Goal: Task Accomplishment & Management: Complete application form

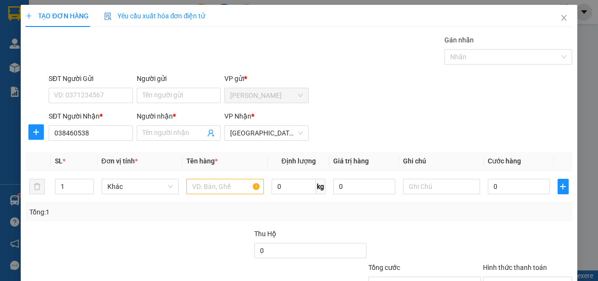
type input "0384605384"
click at [94, 150] on div "0384605384 - NGUYÊN" at bounding box center [90, 152] width 72 height 11
type input "NGUYÊN"
type input "250.000"
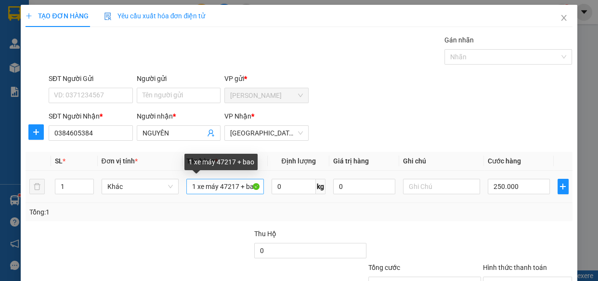
type input "0384605384"
drag, startPoint x: 207, startPoint y: 187, endPoint x: 226, endPoint y: 190, distance: 18.9
click at [226, 190] on input "1 xe máy 47217 + bao" at bounding box center [225, 186] width 78 height 15
type input "1217 + bao"
drag, startPoint x: 233, startPoint y: 187, endPoint x: 191, endPoint y: 193, distance: 42.9
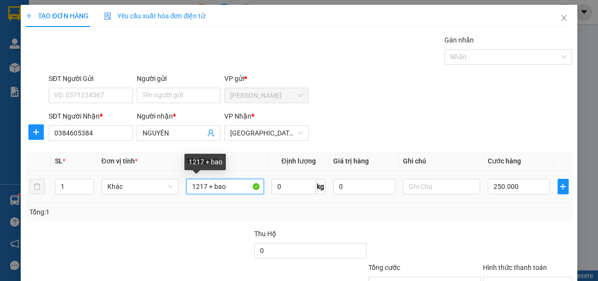
click at [191, 193] on input "1217 + bao" at bounding box center [225, 186] width 78 height 15
type input "1 thùng"
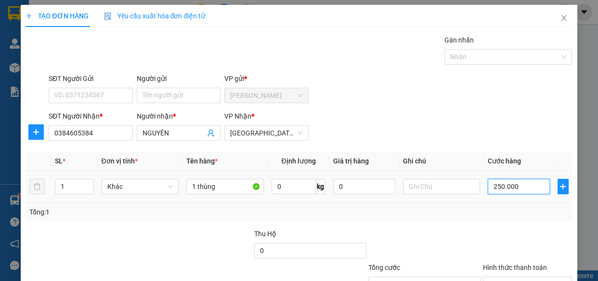
click at [518, 188] on input "250.000" at bounding box center [519, 186] width 62 height 15
type input "4"
type input "40"
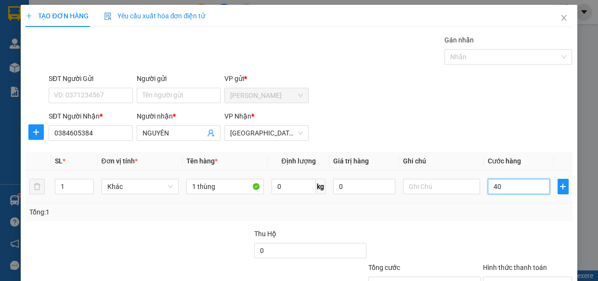
type input "40"
type input "400"
type input "4.000"
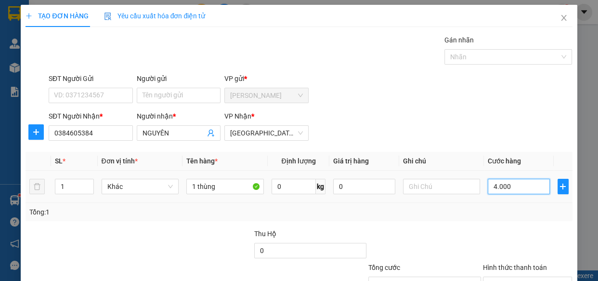
type input "4.000"
type input "40.000"
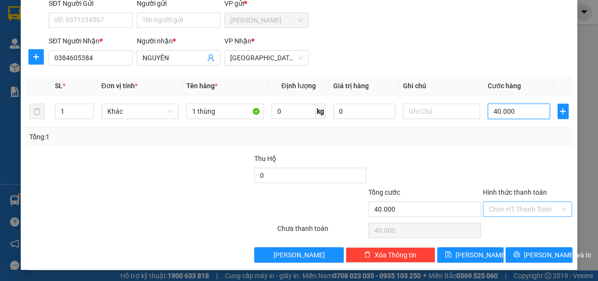
type input "40.000"
click at [503, 211] on input "Hình thức thanh toán" at bounding box center [524, 209] width 71 height 14
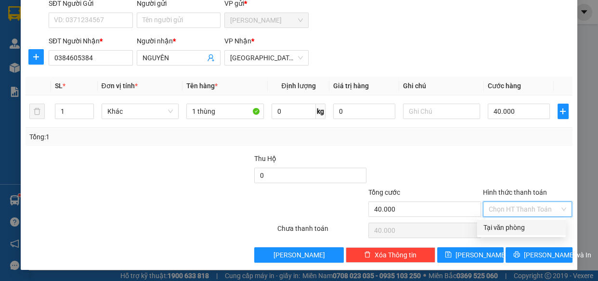
drag, startPoint x: 504, startPoint y: 224, endPoint x: 512, endPoint y: 240, distance: 18.5
click at [504, 224] on div "Tại văn phòng" at bounding box center [521, 227] width 77 height 11
type input "0"
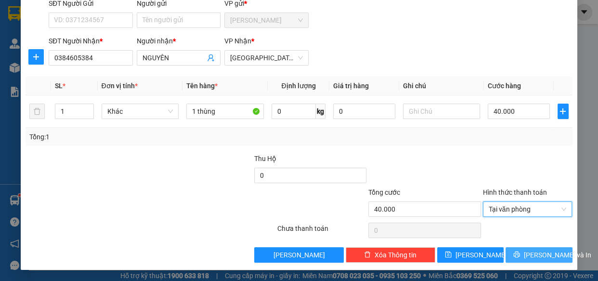
click at [520, 255] on icon "printer" at bounding box center [517, 254] width 6 height 6
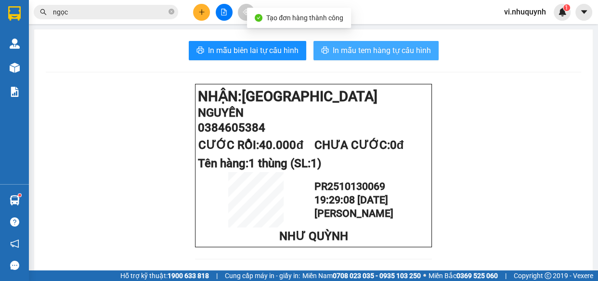
click at [371, 48] on span "In mẫu tem hàng tự cấu hình" at bounding box center [382, 50] width 98 height 12
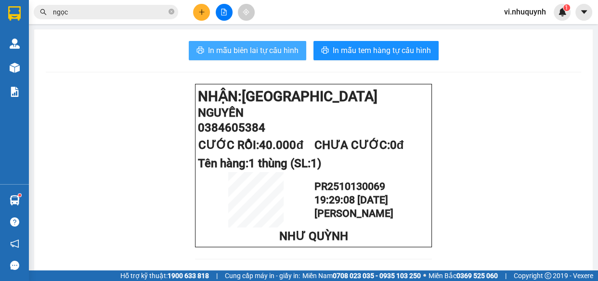
click at [259, 51] on span "In mẫu biên lai tự cấu hình" at bounding box center [253, 50] width 91 height 12
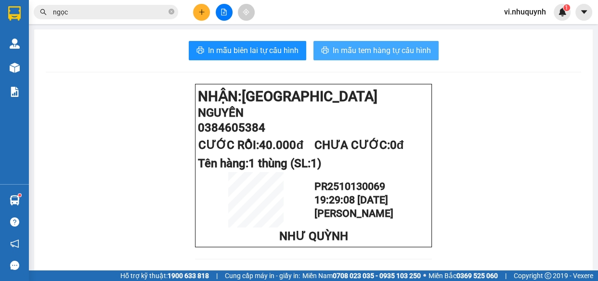
click at [346, 54] on span "In mẫu tem hàng tự cấu hình" at bounding box center [382, 50] width 98 height 12
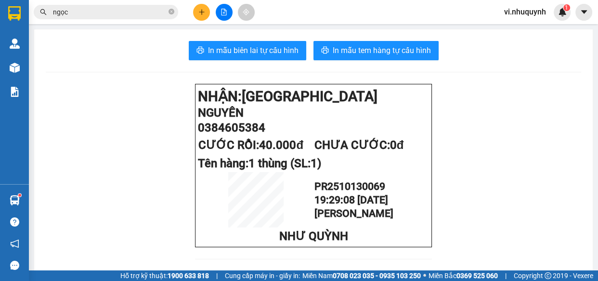
click at [207, 7] on button at bounding box center [201, 12] width 17 height 17
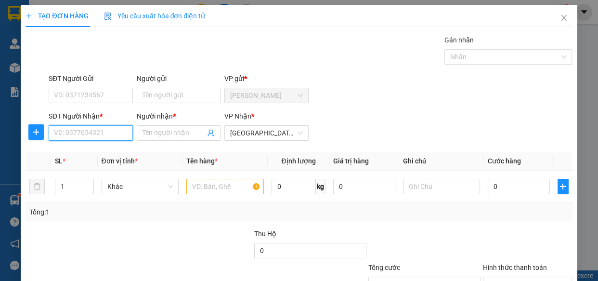
click at [105, 128] on input "SĐT Người Nhận *" at bounding box center [91, 132] width 84 height 15
type input "0000000885"
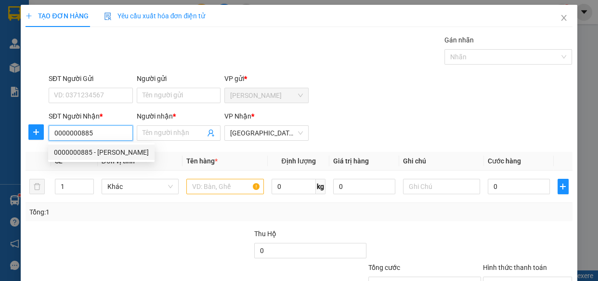
click at [104, 153] on div "0000000885 - vạn hưng" at bounding box center [101, 152] width 95 height 11
type input "vạn hưng"
type input "20.000"
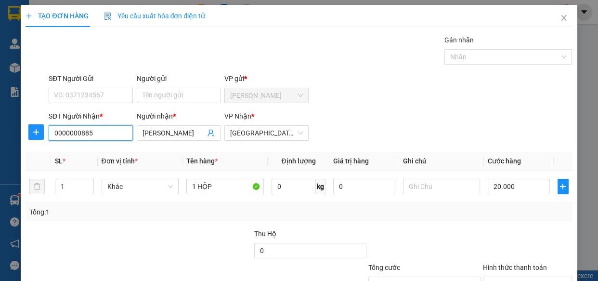
scroll to position [75, 0]
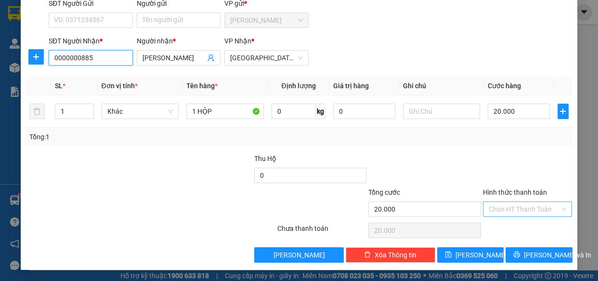
type input "0000000885"
click at [504, 208] on input "Hình thức thanh toán" at bounding box center [524, 209] width 71 height 14
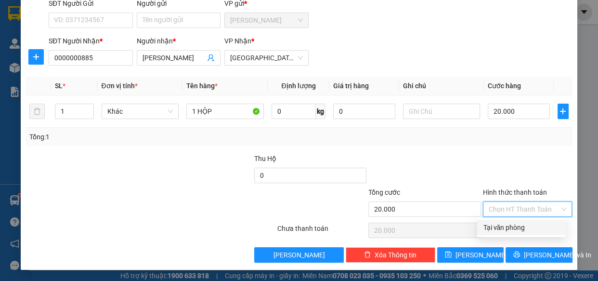
click at [501, 224] on div "Tại văn phòng" at bounding box center [521, 227] width 77 height 11
type input "0"
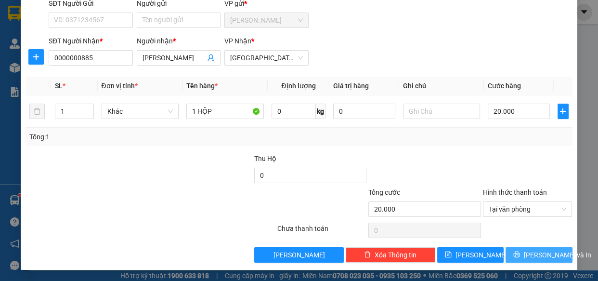
click at [516, 258] on span "printer" at bounding box center [517, 255] width 7 height 8
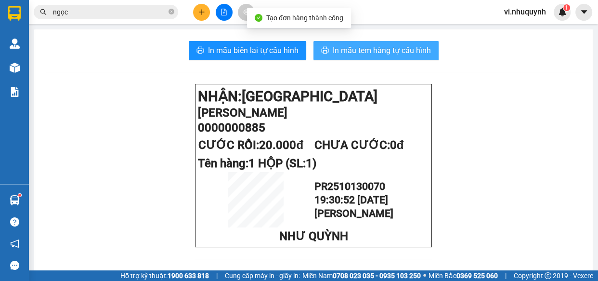
click at [363, 55] on span "In mẫu tem hàng tự cấu hình" at bounding box center [382, 50] width 98 height 12
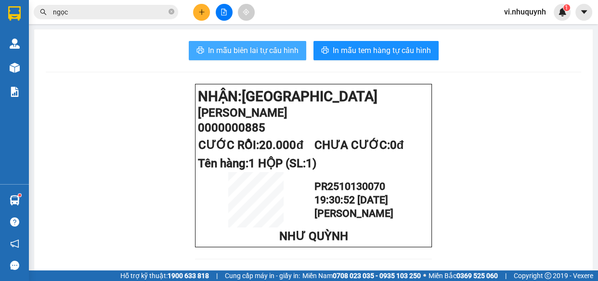
click at [229, 49] on span "In mẫu biên lai tự cấu hình" at bounding box center [253, 50] width 91 height 12
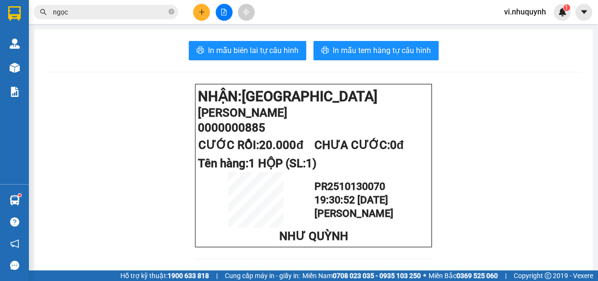
click at [200, 10] on icon "plus" at bounding box center [201, 12] width 7 height 7
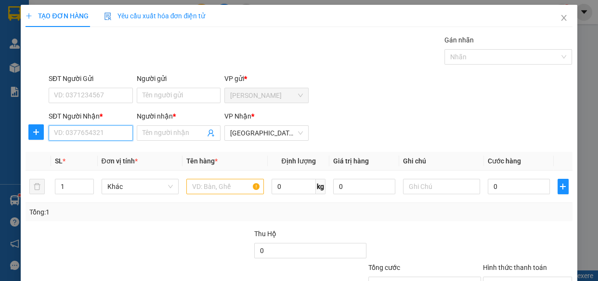
click at [121, 133] on input "SĐT Người Nhận *" at bounding box center [91, 132] width 84 height 15
type input "0696749703"
click at [166, 132] on input "Người nhận *" at bounding box center [174, 133] width 63 height 11
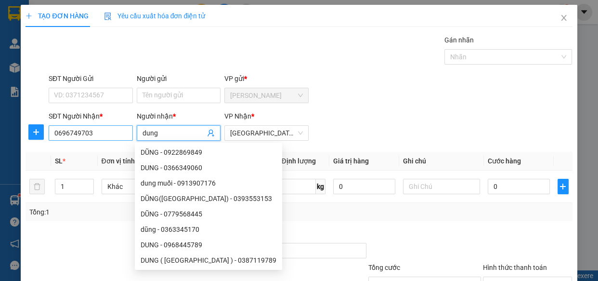
type input "dung"
click at [60, 136] on input "0696749703" at bounding box center [91, 132] width 84 height 15
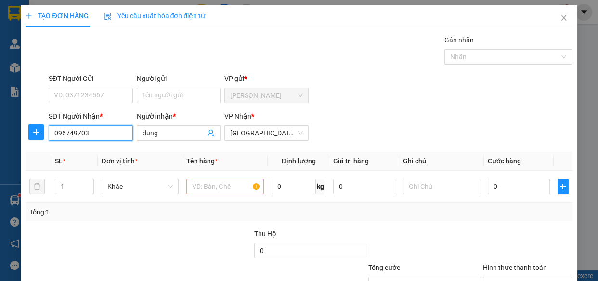
click at [62, 137] on input "096749703" at bounding box center [91, 132] width 84 height 15
type input "0936749703"
click at [99, 134] on input "0936749703" at bounding box center [91, 132] width 84 height 15
click at [112, 152] on div "0936749703 - NHUNG" at bounding box center [90, 152] width 72 height 11
type input "NHUNG"
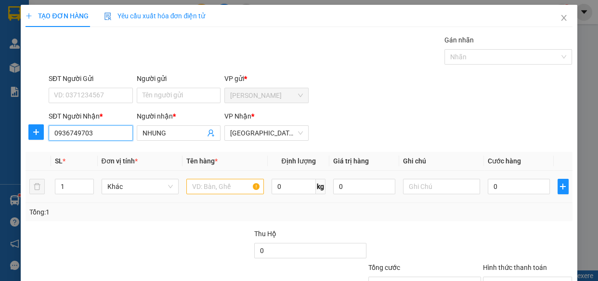
type input "0936749703"
type input "30.000"
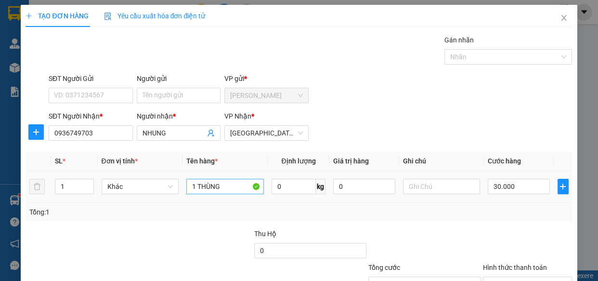
click at [221, 185] on input "1 THÙNG" at bounding box center [225, 186] width 78 height 15
type input "1 xốp"
click at [518, 192] on input "30.000" at bounding box center [519, 186] width 62 height 15
type input "5"
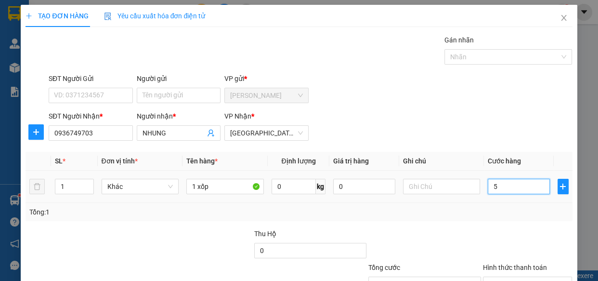
type input "5"
type input "50"
type input "500"
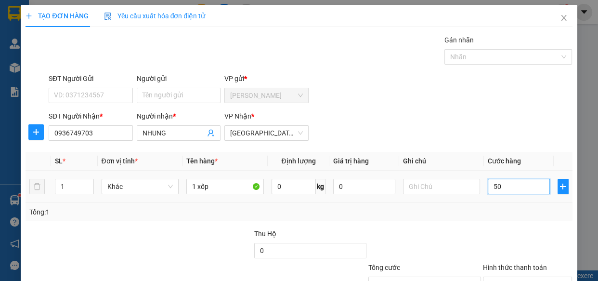
type input "500"
type input "5.000"
type input "50.000"
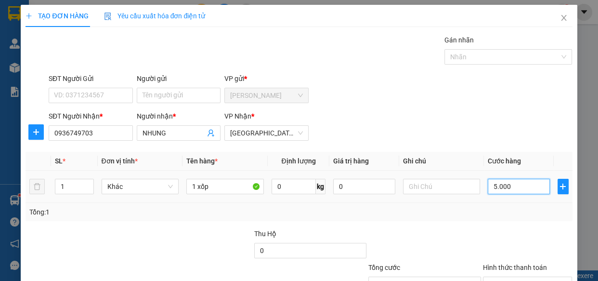
type input "50.000"
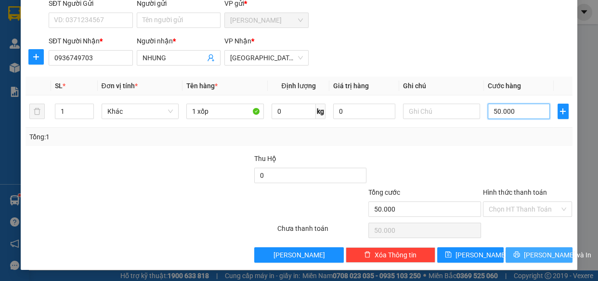
type input "50.000"
click at [521, 258] on button "Lưu và In" at bounding box center [539, 254] width 66 height 15
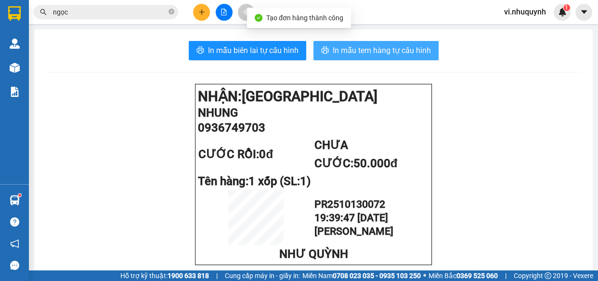
click at [370, 47] on span "In mẫu tem hàng tự cấu hình" at bounding box center [382, 50] width 98 height 12
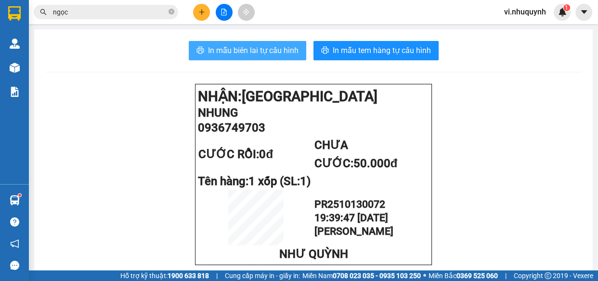
click at [230, 48] on span "In mẫu biên lai tự cấu hình" at bounding box center [253, 50] width 91 height 12
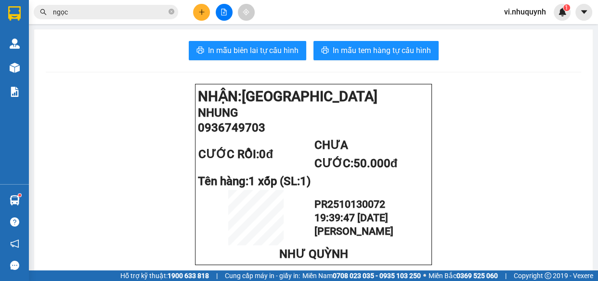
click at [198, 14] on button at bounding box center [201, 12] width 17 height 17
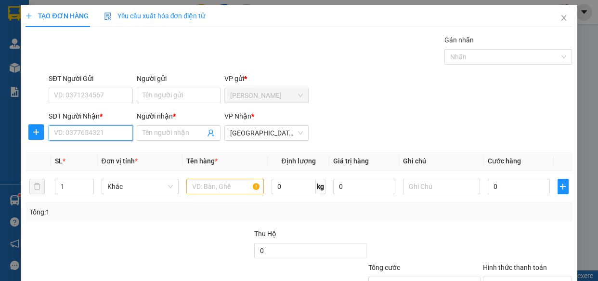
click at [103, 130] on input "SĐT Người Nhận *" at bounding box center [91, 132] width 84 height 15
type input "0937505123"
click at [108, 151] on div "0937505123 - hura lap" at bounding box center [90, 152] width 72 height 11
type input "hura lap"
type input "20.000"
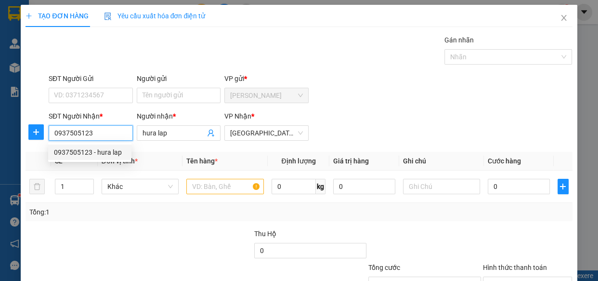
type input "20.000"
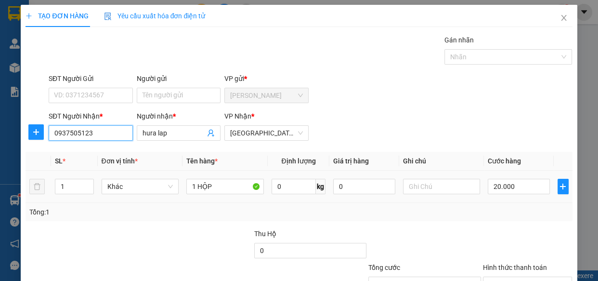
scroll to position [75, 0]
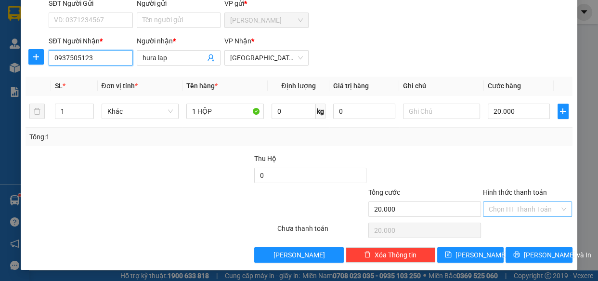
type input "0937505123"
click at [511, 206] on input "Hình thức thanh toán" at bounding box center [524, 209] width 71 height 14
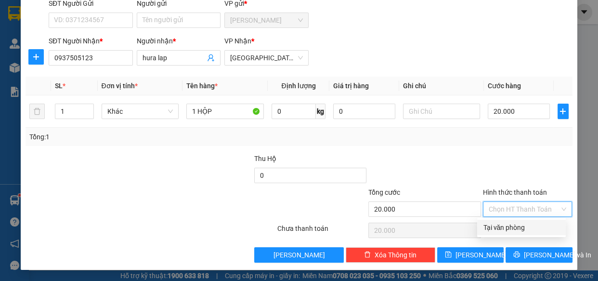
drag, startPoint x: 507, startPoint y: 225, endPoint x: 523, endPoint y: 244, distance: 24.3
click at [509, 226] on div "Tại văn phòng" at bounding box center [521, 227] width 77 height 11
type input "0"
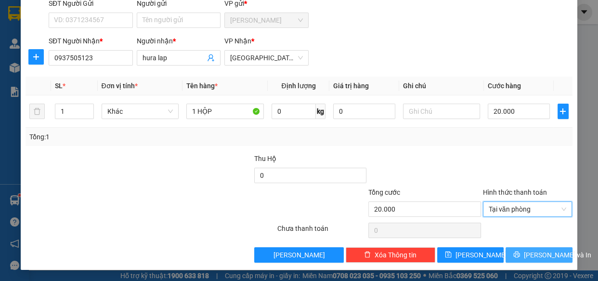
click at [527, 253] on span "Lưu và In" at bounding box center [557, 255] width 67 height 11
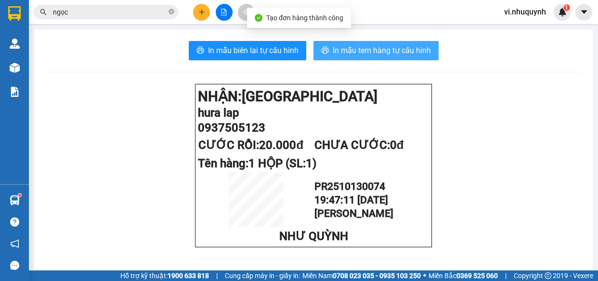
click at [374, 49] on span "In mẫu tem hàng tự cấu hình" at bounding box center [382, 50] width 98 height 12
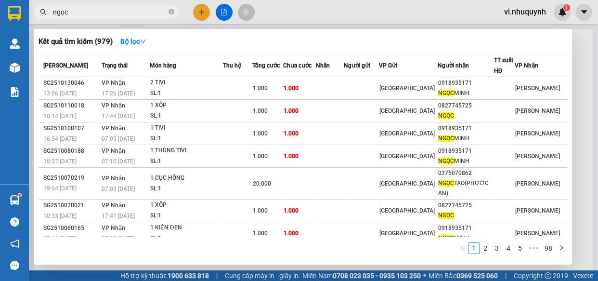
click at [145, 13] on input "ngọc" at bounding box center [110, 12] width 114 height 11
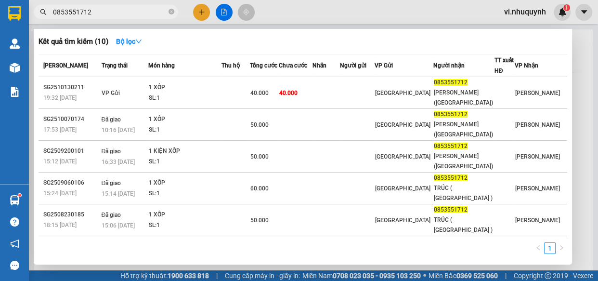
type input "0853551712"
click at [523, 12] on div at bounding box center [299, 140] width 598 height 281
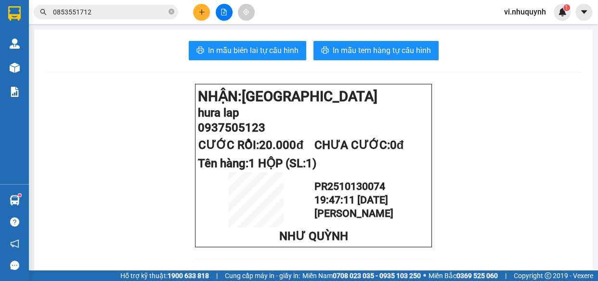
click at [529, 13] on span "vi.nhuquynh" at bounding box center [525, 12] width 57 height 12
click at [525, 27] on span "Đăng xuất" at bounding box center [531, 30] width 40 height 11
